Goal: Entertainment & Leisure: Consume media (video, audio)

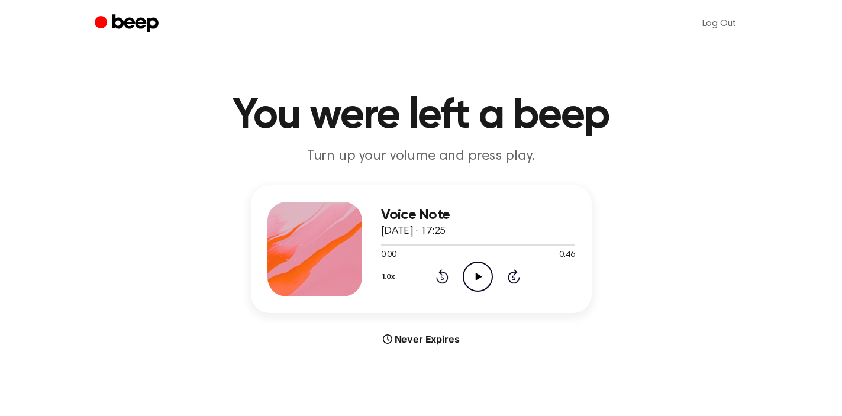
click at [476, 273] on icon at bounding box center [479, 277] width 7 height 8
click at [470, 270] on icon "Play Audio" at bounding box center [478, 276] width 30 height 30
click at [473, 275] on icon "Play Audio" at bounding box center [478, 276] width 30 height 30
click at [474, 275] on icon "Play Audio" at bounding box center [478, 276] width 30 height 30
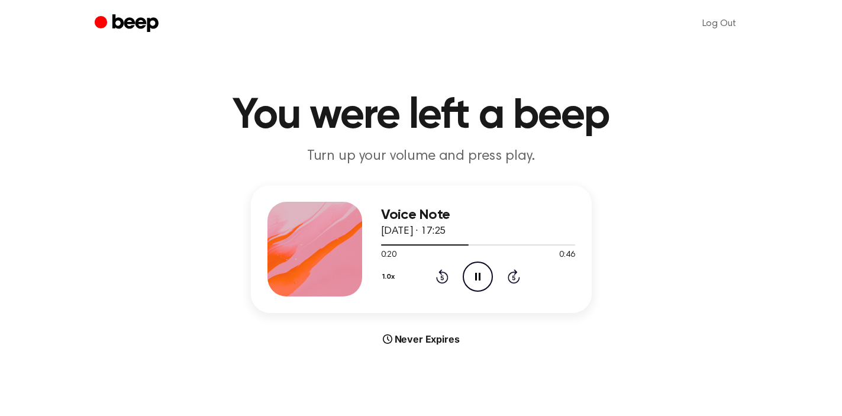
click at [479, 285] on icon "Pause Audio" at bounding box center [478, 276] width 30 height 30
click at [467, 276] on icon "Play Audio" at bounding box center [478, 276] width 30 height 30
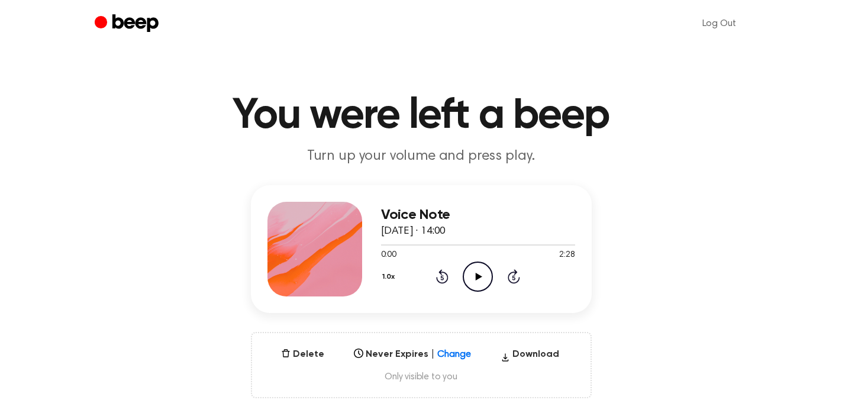
click at [473, 274] on icon "Play Audio" at bounding box center [478, 276] width 30 height 30
click at [415, 243] on div at bounding box center [478, 244] width 194 height 9
click at [429, 246] on div at bounding box center [478, 244] width 194 height 9
click at [445, 240] on div at bounding box center [478, 244] width 194 height 9
click at [482, 276] on icon "Pause Audio" at bounding box center [478, 276] width 30 height 30
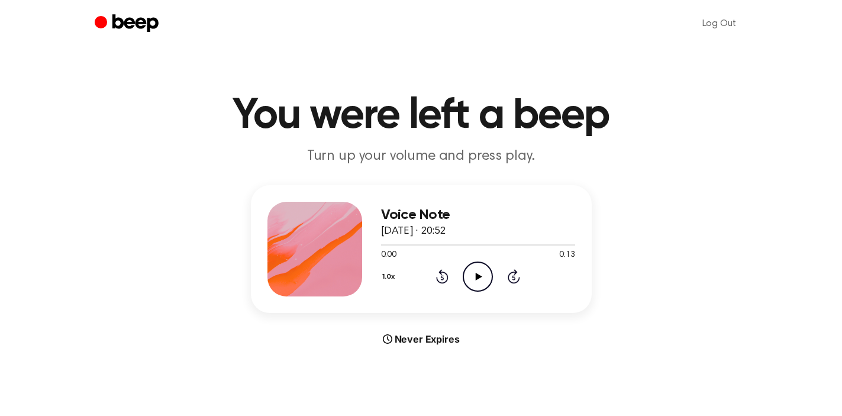
click at [489, 277] on icon "Play Audio" at bounding box center [478, 276] width 30 height 30
click at [489, 277] on icon "Pause Audio" at bounding box center [478, 276] width 30 height 30
click at [472, 279] on icon "Play Audio" at bounding box center [478, 276] width 30 height 30
click at [473, 275] on icon "Play Audio" at bounding box center [478, 276] width 30 height 30
click at [480, 286] on icon "Play Audio" at bounding box center [478, 276] width 30 height 30
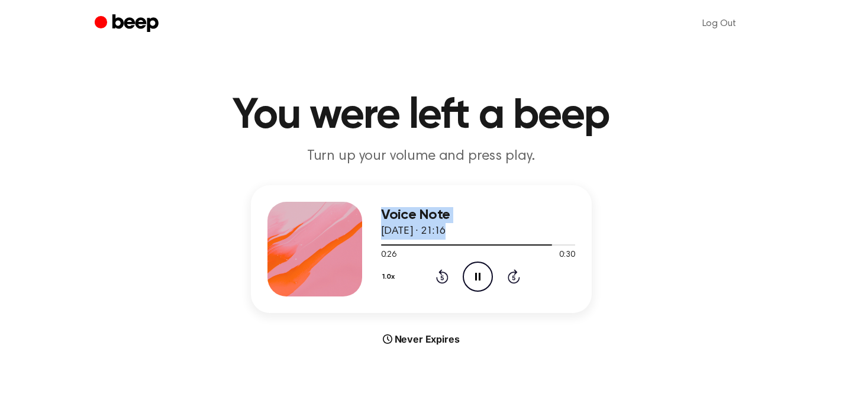
drag, startPoint x: 546, startPoint y: 247, endPoint x: 296, endPoint y: 251, distance: 250.3
click at [296, 251] on div "Voice Note 29 August 2025 · 21:16 0:26 0:30 Your browser does not support the […" at bounding box center [421, 249] width 341 height 128
click at [384, 244] on div at bounding box center [470, 244] width 178 height 1
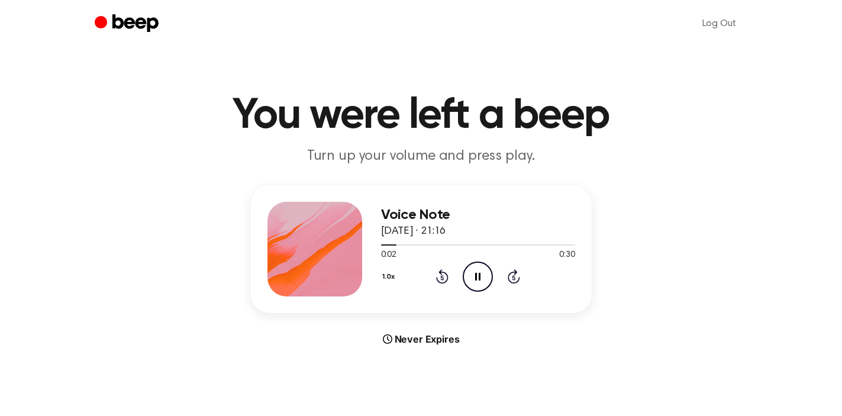
click at [479, 288] on icon "Pause Audio" at bounding box center [478, 276] width 30 height 30
click at [479, 288] on icon "Play Audio" at bounding box center [478, 276] width 30 height 30
click at [477, 275] on icon "Pause Audio" at bounding box center [478, 276] width 30 height 30
click at [472, 278] on icon "Pause Audio" at bounding box center [478, 276] width 30 height 30
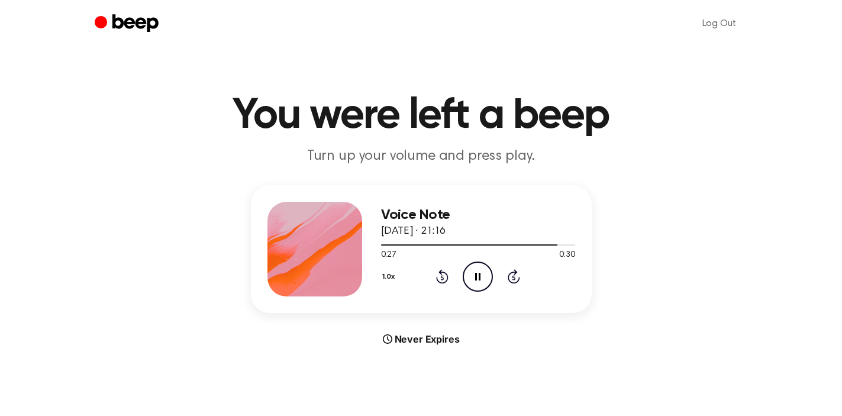
click at [474, 279] on icon "Pause Audio" at bounding box center [478, 276] width 30 height 30
drag, startPoint x: 535, startPoint y: 244, endPoint x: 485, endPoint y: 244, distance: 50.3
click at [485, 244] on div at bounding box center [470, 244] width 178 height 1
click at [485, 244] on div at bounding box center [433, 244] width 104 height 1
click at [481, 272] on icon "Play Audio" at bounding box center [478, 276] width 30 height 30
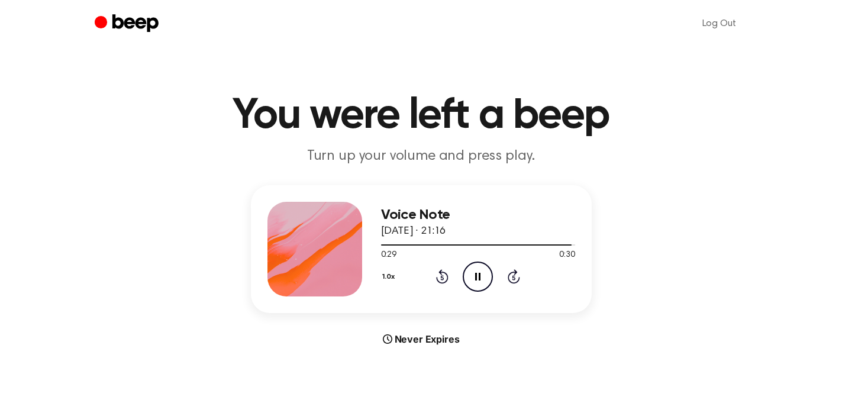
click at [412, 238] on div "Voice Note 29 August 2025 · 21:16" at bounding box center [478, 223] width 194 height 33
click at [412, 242] on div at bounding box center [478, 244] width 194 height 9
click at [435, 257] on div "0:04 0:30" at bounding box center [478, 255] width 194 height 12
click at [473, 277] on icon "Play Audio" at bounding box center [478, 276] width 30 height 30
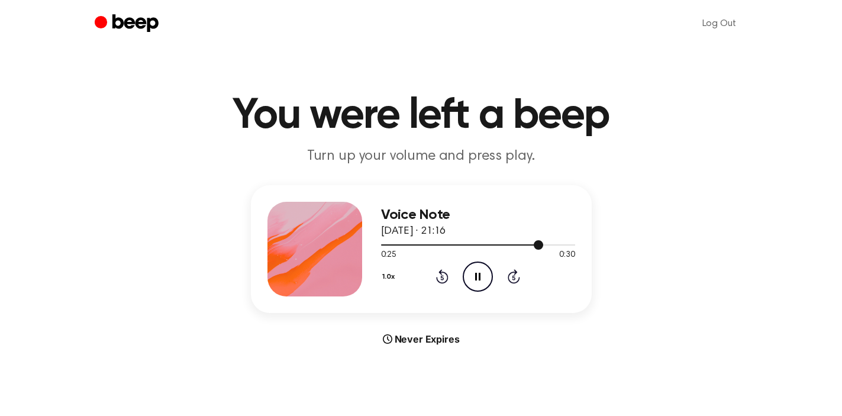
drag, startPoint x: 529, startPoint y: 246, endPoint x: 497, endPoint y: 246, distance: 32.5
click at [498, 246] on div at bounding box center [478, 244] width 194 height 9
click at [497, 246] on div at bounding box center [478, 244] width 194 height 9
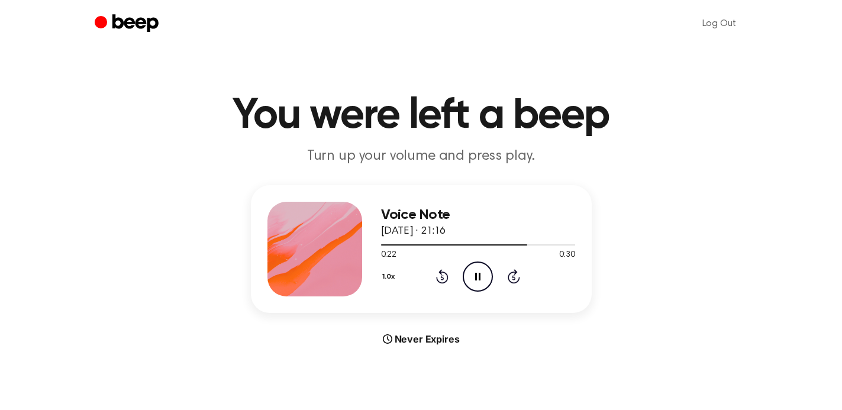
click at [482, 282] on icon "Pause Audio" at bounding box center [478, 276] width 30 height 30
click at [511, 248] on div at bounding box center [478, 244] width 194 height 9
click at [504, 247] on span at bounding box center [505, 244] width 9 height 9
click at [479, 280] on icon "Play Audio" at bounding box center [478, 276] width 30 height 30
click at [479, 280] on icon "Pause Audio" at bounding box center [478, 276] width 30 height 30
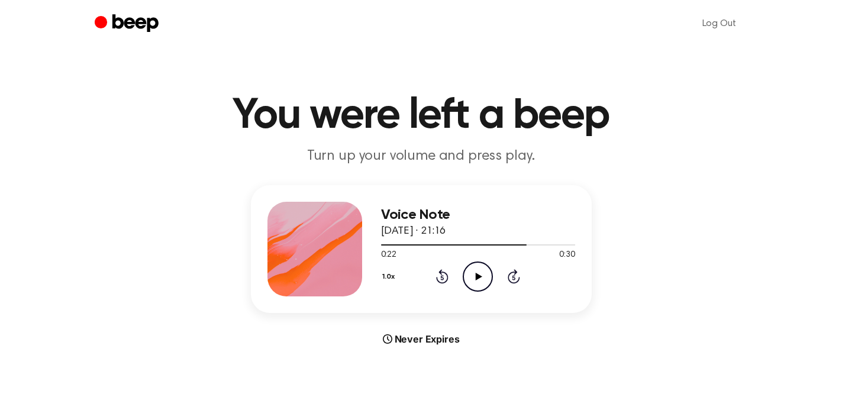
click at [480, 275] on icon "Play Audio" at bounding box center [478, 276] width 30 height 30
click at [452, 244] on div at bounding box center [469, 244] width 177 height 1
click at [467, 252] on div "0:30 0:30" at bounding box center [478, 255] width 194 height 12
click at [467, 251] on div "0:30 0:30" at bounding box center [478, 255] width 194 height 12
click at [470, 245] on div at bounding box center [478, 244] width 194 height 9
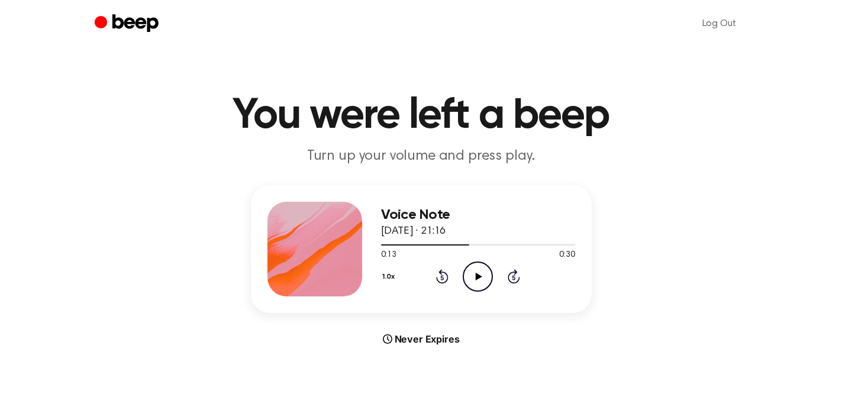
click at [473, 283] on icon "Play Audio" at bounding box center [478, 276] width 30 height 30
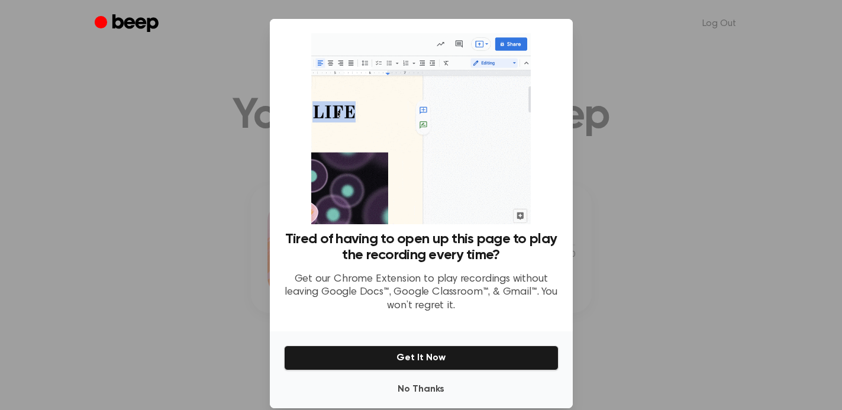
click at [449, 285] on p "Get our Chrome Extension to play recordings without leaving Google Docs™, Googl…" at bounding box center [421, 293] width 275 height 40
click at [444, 393] on button "No Thanks" at bounding box center [421, 389] width 275 height 24
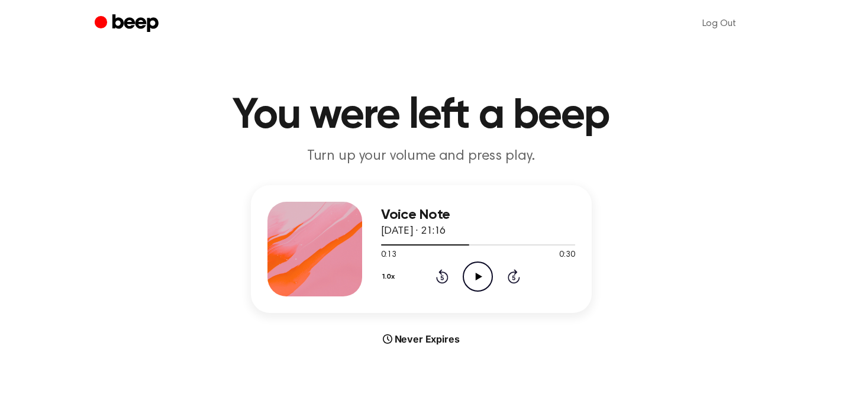
click at [470, 273] on icon "Play Audio" at bounding box center [478, 276] width 30 height 30
click at [493, 281] on div "1.0x Rewind 5 seconds Pause Audio Skip 5 seconds" at bounding box center [478, 276] width 194 height 30
click at [476, 280] on icon "Pause Audio" at bounding box center [478, 276] width 30 height 30
click at [480, 279] on icon "Play Audio" at bounding box center [478, 276] width 30 height 30
click at [476, 272] on icon "Pause Audio" at bounding box center [478, 276] width 30 height 30
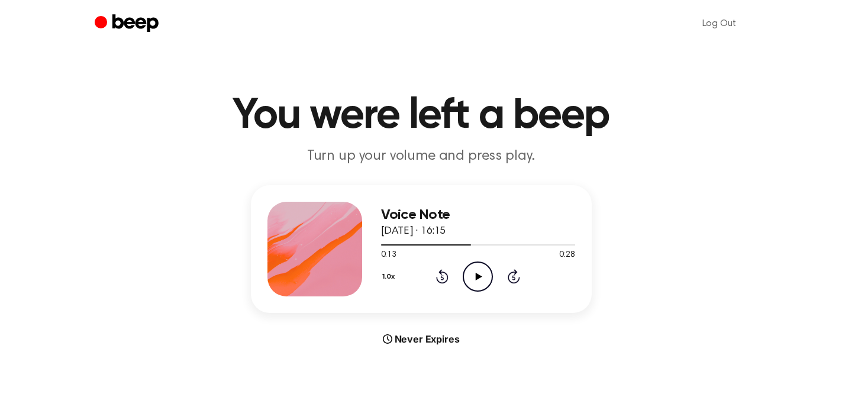
click at [480, 279] on icon "Play Audio" at bounding box center [478, 276] width 30 height 30
click at [480, 279] on icon "Pause Audio" at bounding box center [478, 276] width 30 height 30
click at [444, 276] on icon "Rewind 5 seconds" at bounding box center [441, 276] width 13 height 15
click at [479, 283] on icon "Play Audio" at bounding box center [478, 276] width 30 height 30
click at [476, 282] on icon "Pause Audio" at bounding box center [478, 276] width 30 height 30
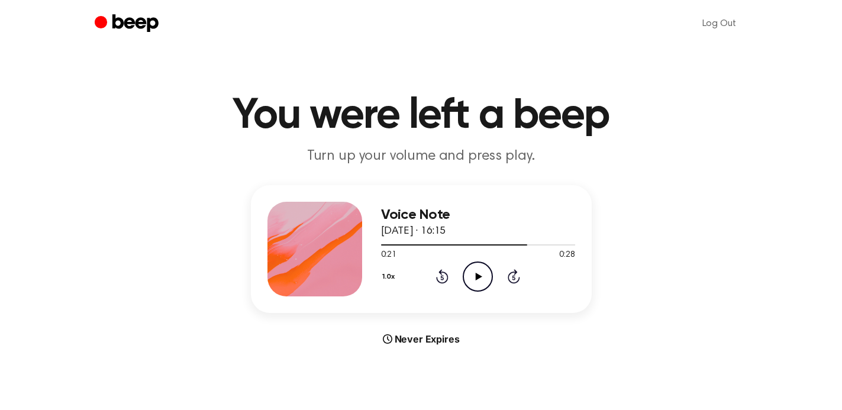
click at [441, 283] on icon at bounding box center [442, 276] width 12 height 14
click at [484, 270] on icon "Play Audio" at bounding box center [478, 276] width 30 height 30
click at [477, 282] on icon "Pause Audio" at bounding box center [478, 276] width 30 height 30
click at [516, 243] on div at bounding box center [478, 244] width 194 height 9
click at [482, 271] on icon "Play Audio" at bounding box center [478, 276] width 30 height 30
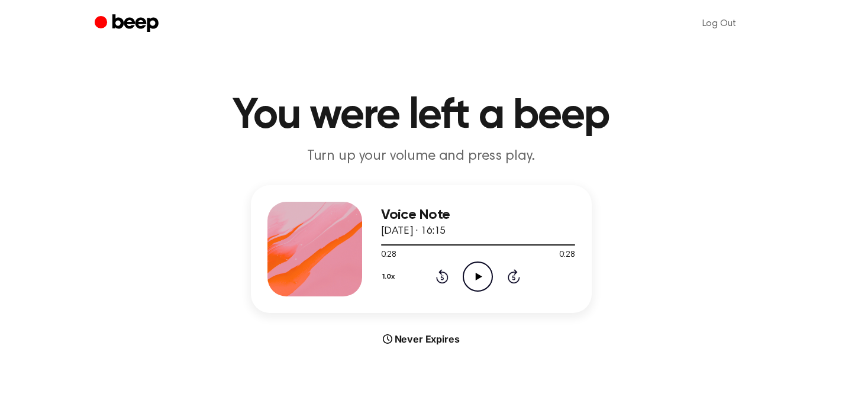
click at [490, 270] on icon "Play Audio" at bounding box center [478, 276] width 30 height 30
click at [443, 261] on div "1.0x Rewind 5 seconds Pause Audio Skip 5 seconds" at bounding box center [478, 276] width 194 height 30
click at [443, 282] on icon at bounding box center [442, 276] width 12 height 14
click at [486, 276] on icon "Pause Audio" at bounding box center [478, 276] width 30 height 30
